Goal: Browse casually: Explore the website without a specific task or goal

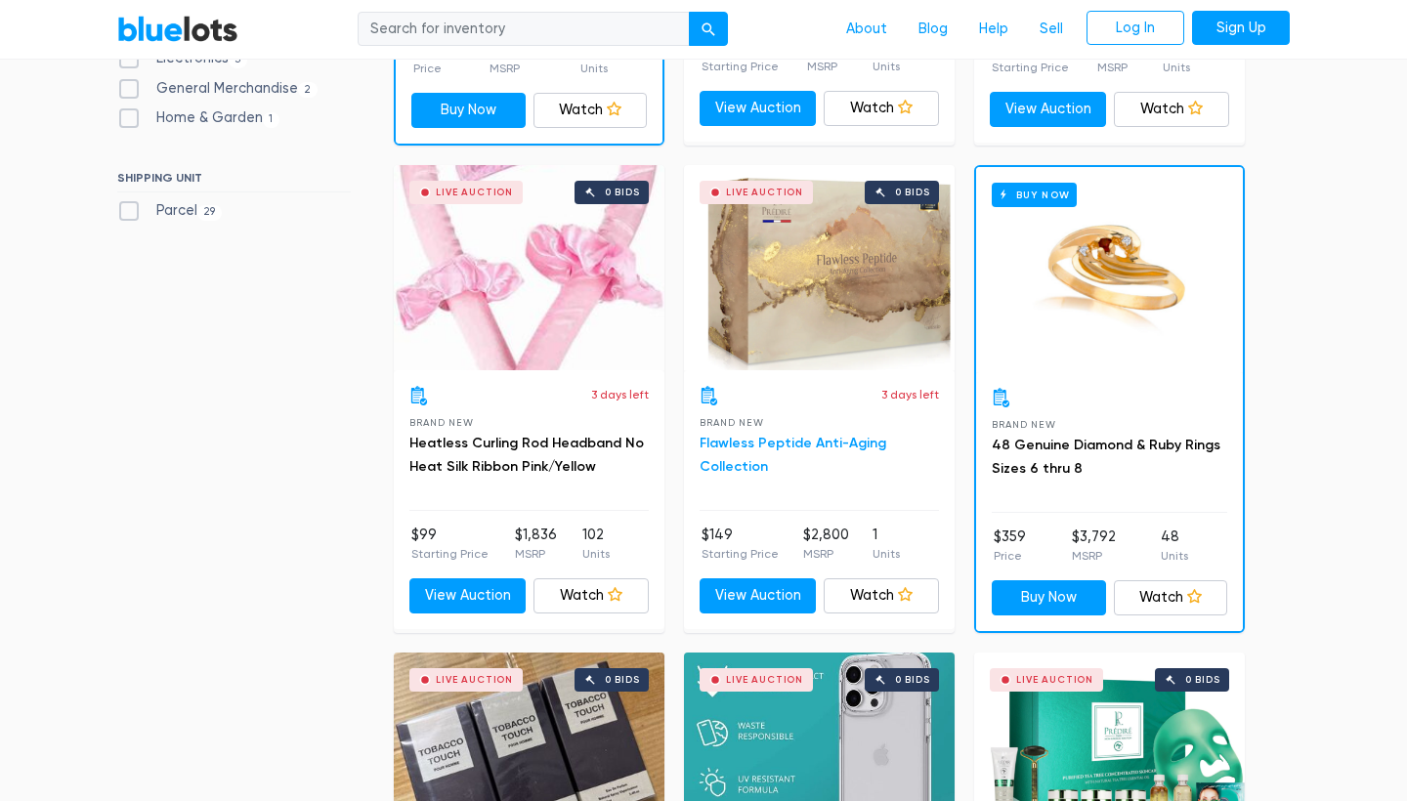
scroll to position [979, 0]
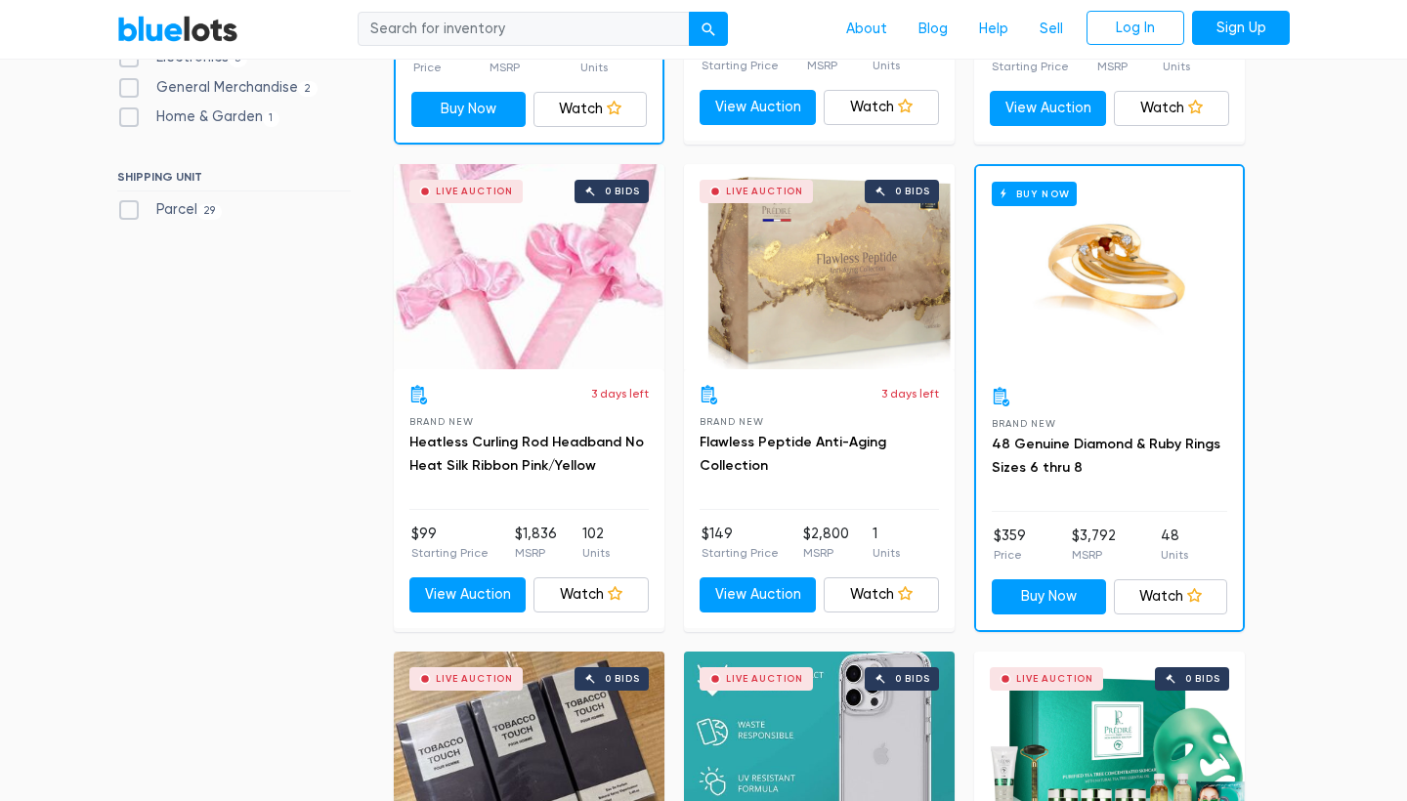
click at [823, 269] on div "Live Auction 0 bids" at bounding box center [819, 266] width 271 height 205
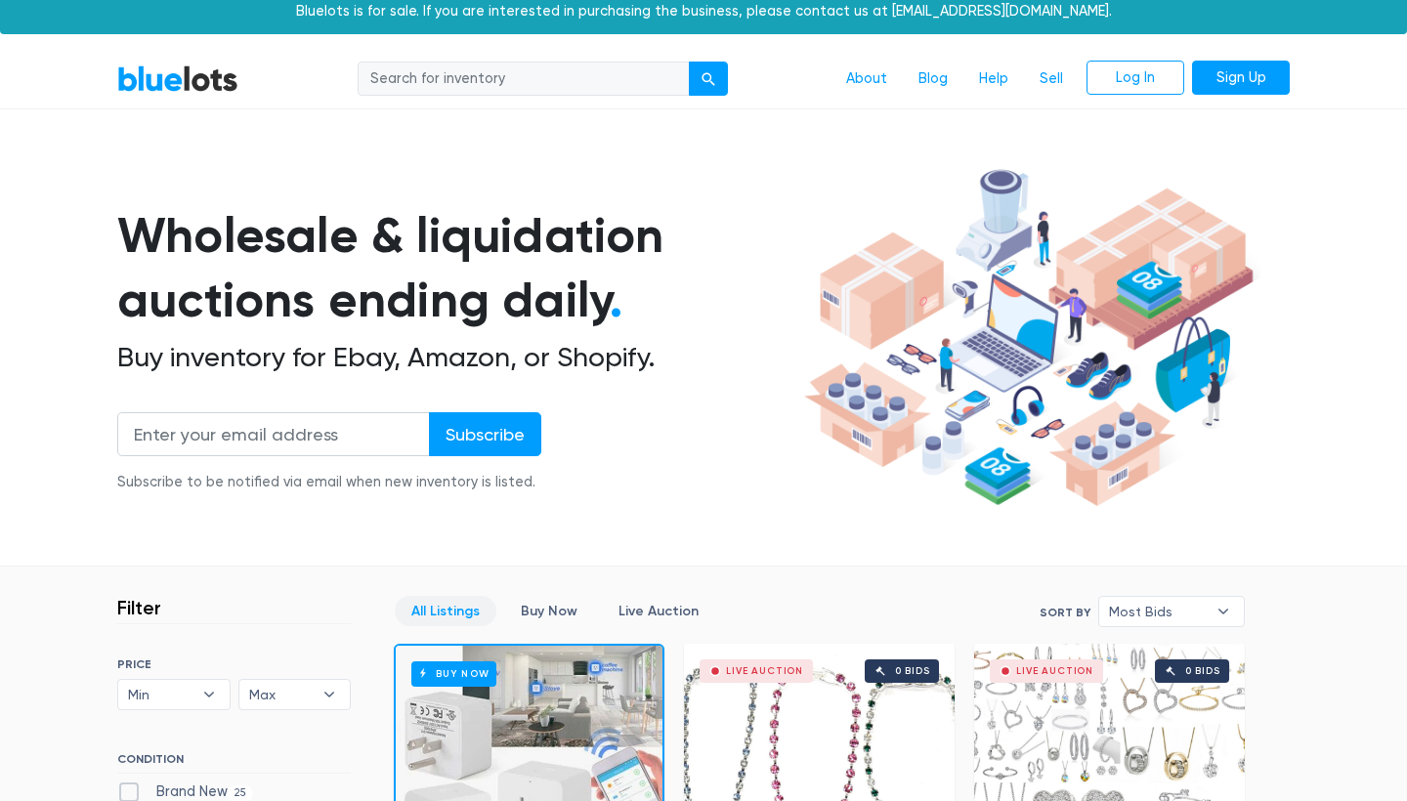
scroll to position [14, 0]
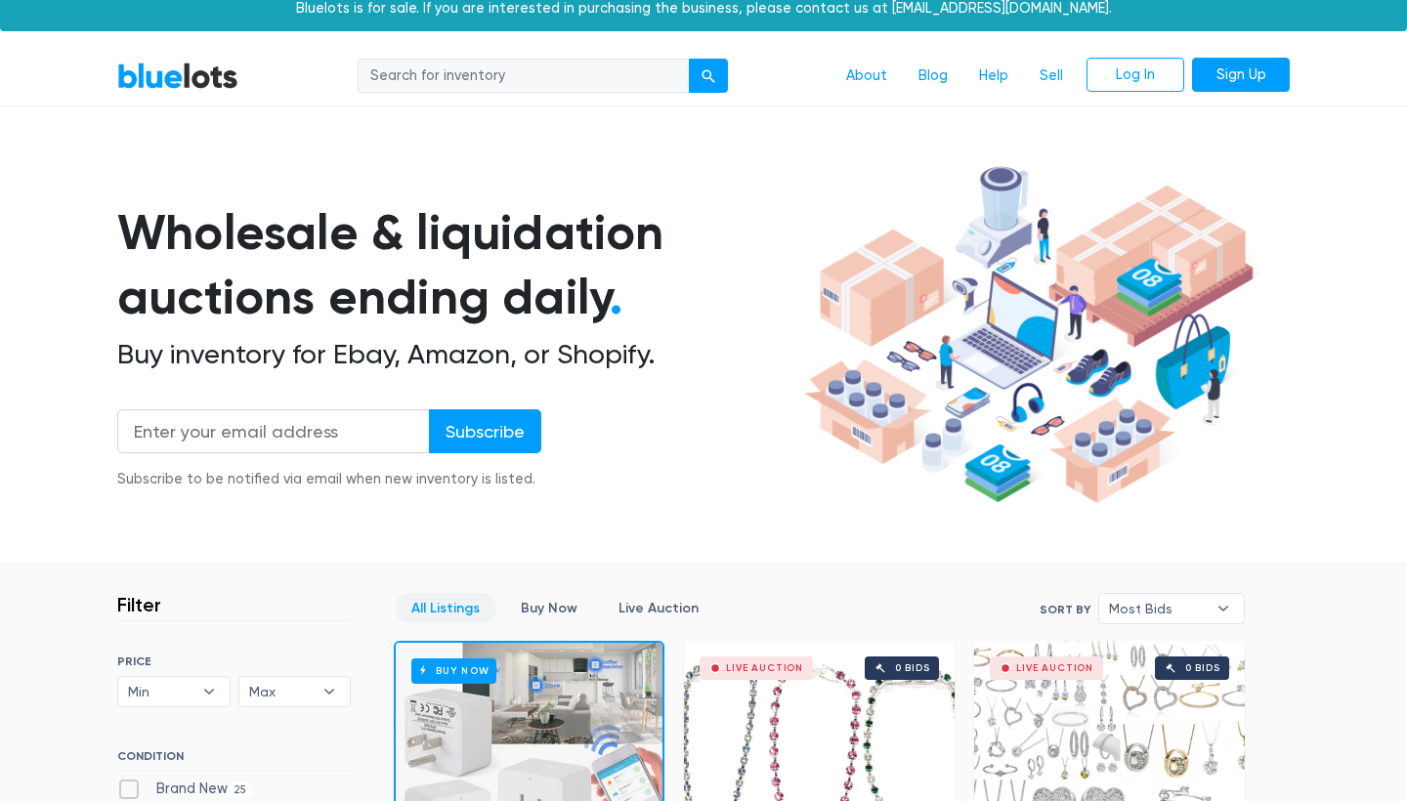
click at [194, 78] on link "BlueLots" at bounding box center [177, 76] width 121 height 28
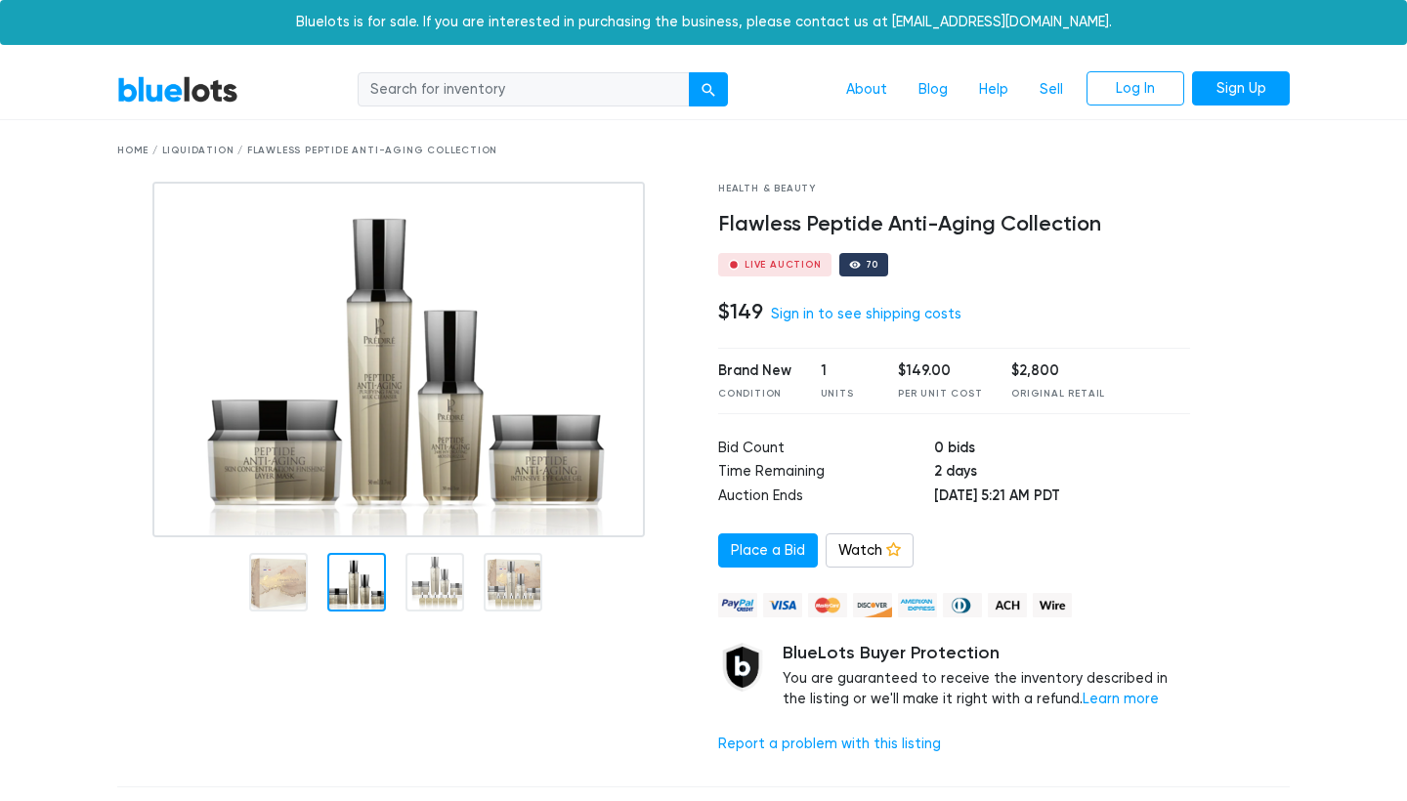
click at [353, 598] on div at bounding box center [356, 582] width 59 height 59
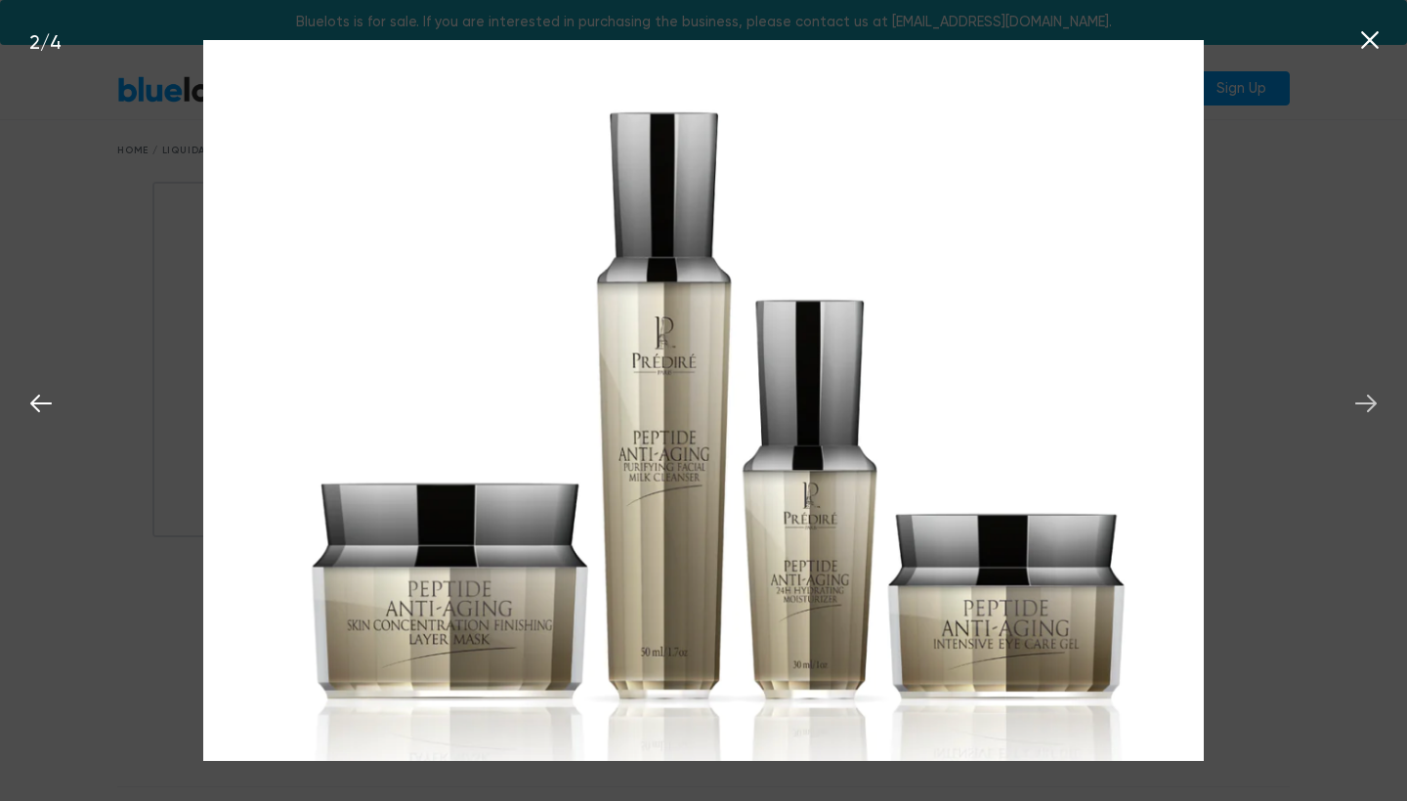
click at [1371, 394] on icon at bounding box center [1365, 403] width 29 height 29
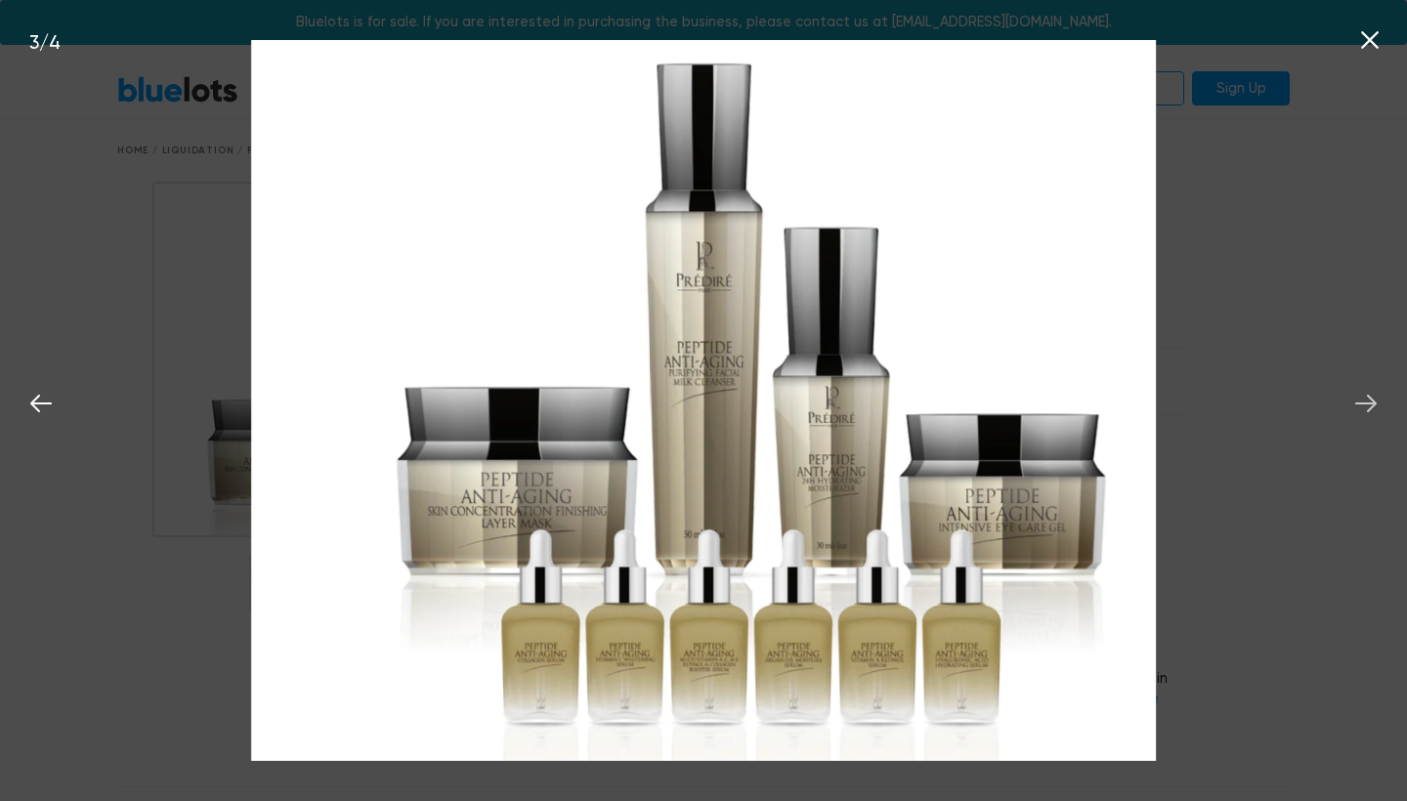
click at [1371, 394] on icon at bounding box center [1365, 403] width 29 height 29
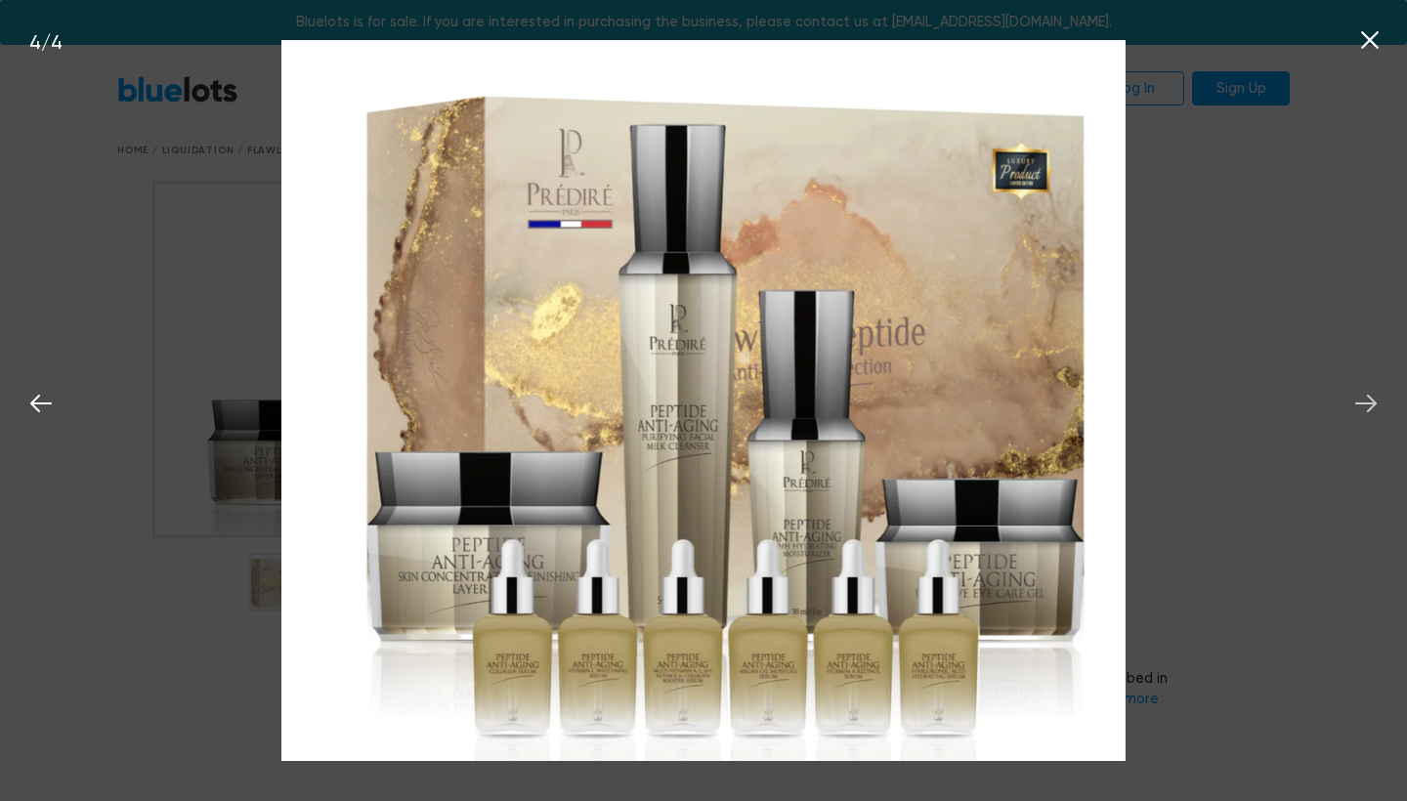
click at [1371, 394] on icon at bounding box center [1365, 403] width 29 height 29
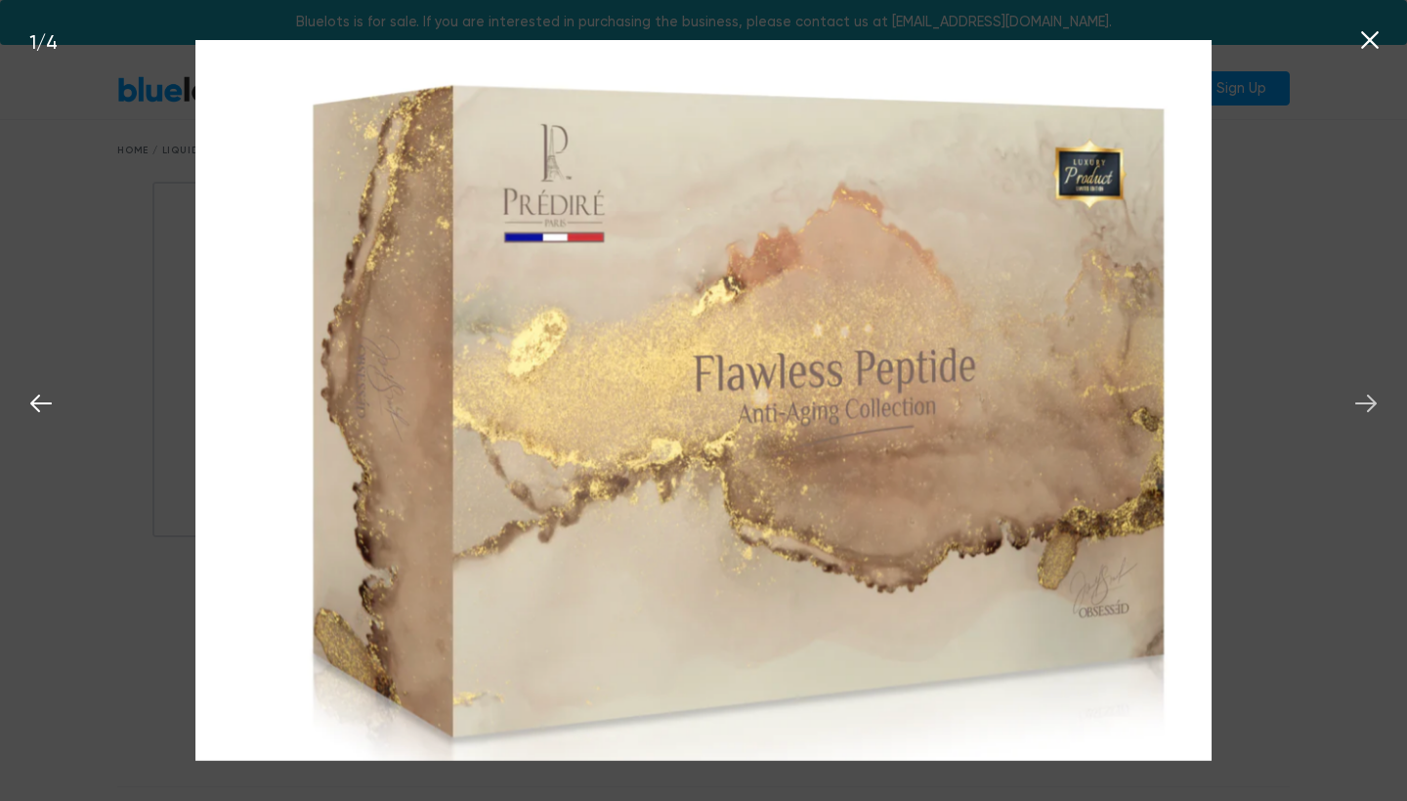
click at [1371, 394] on icon at bounding box center [1365, 403] width 29 height 29
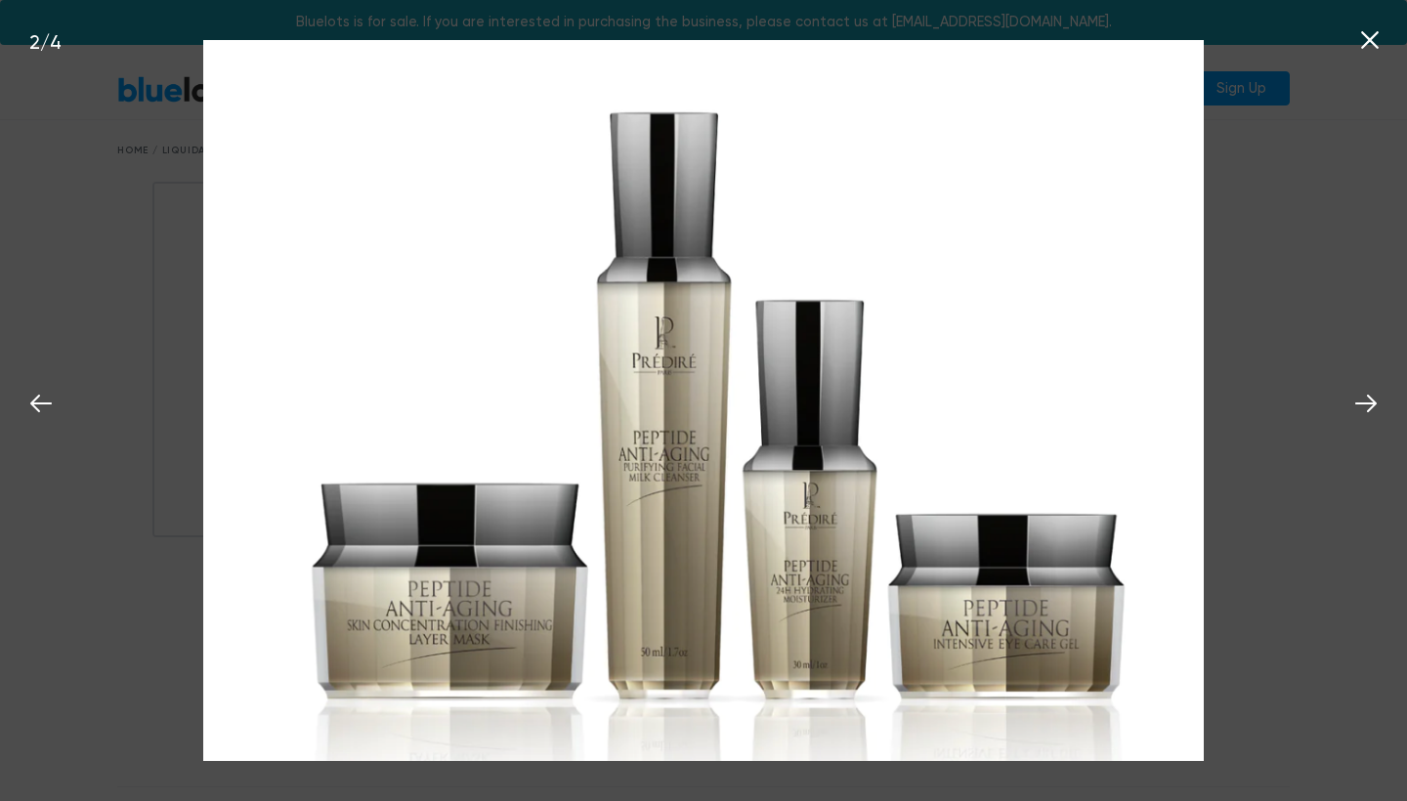
click at [1363, 42] on icon at bounding box center [1369, 39] width 29 height 29
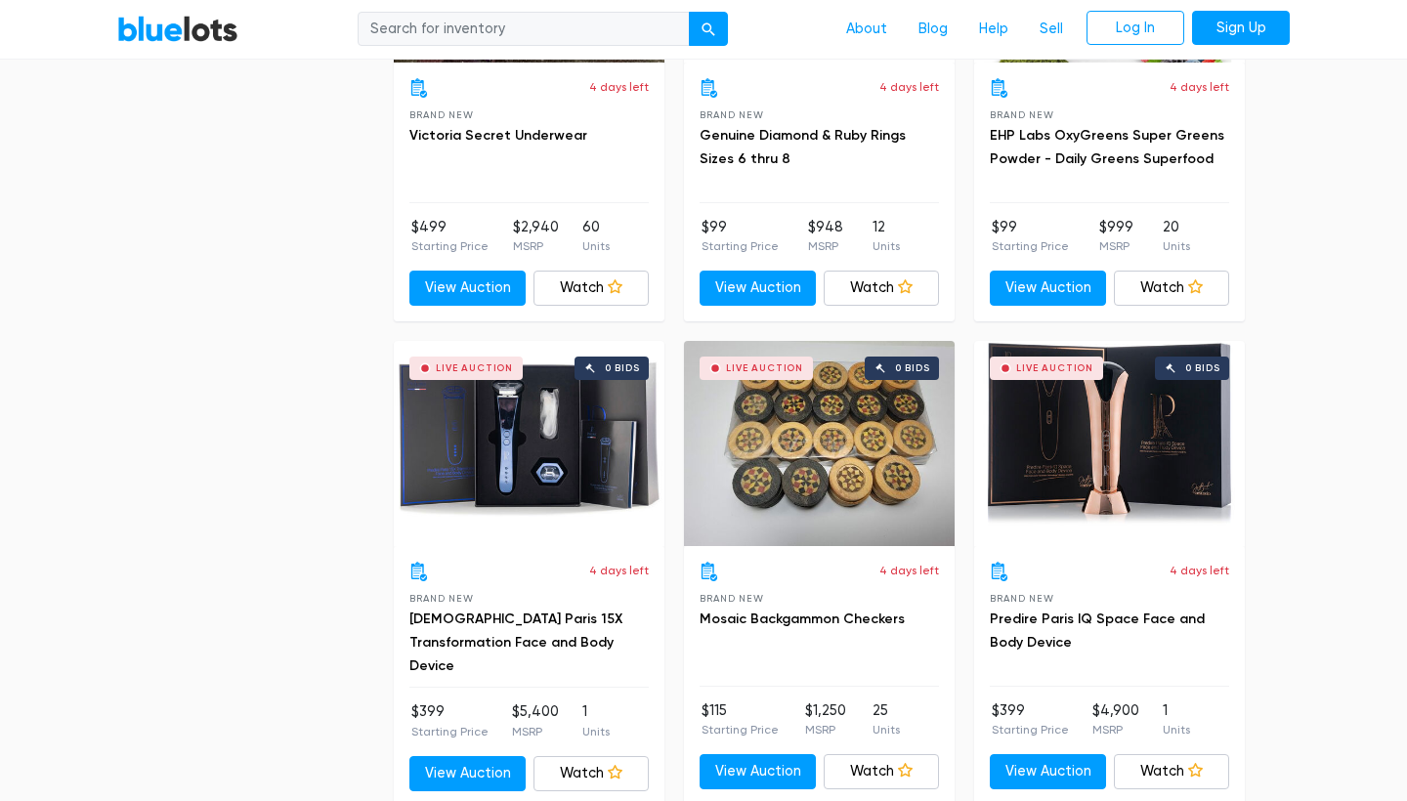
scroll to position [3701, 0]
